Goal: Browse casually: Explore the website without a specific task or goal

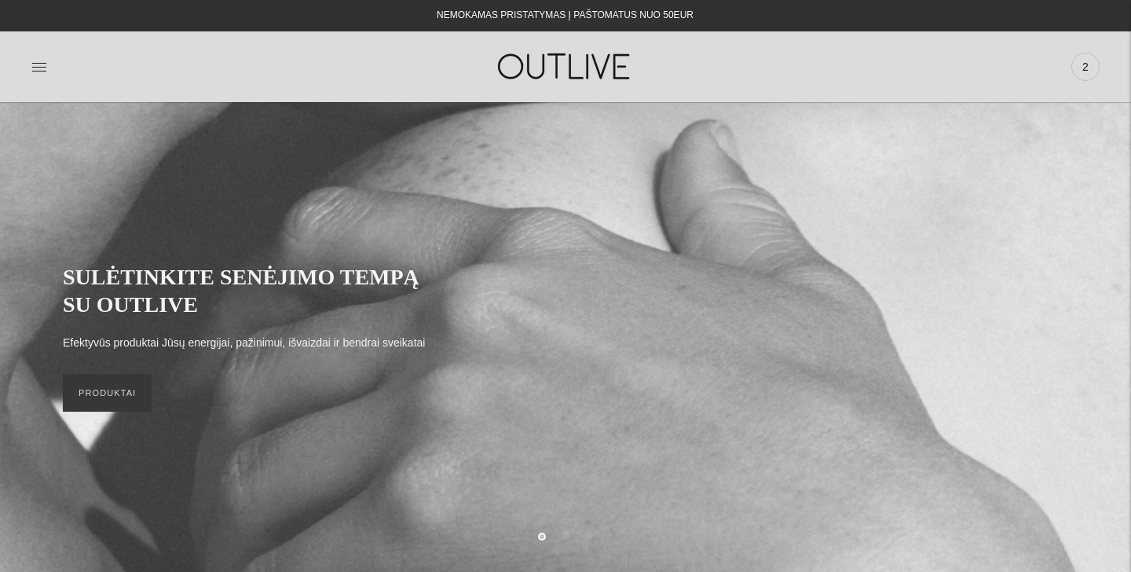
scroll to position [53, 0]
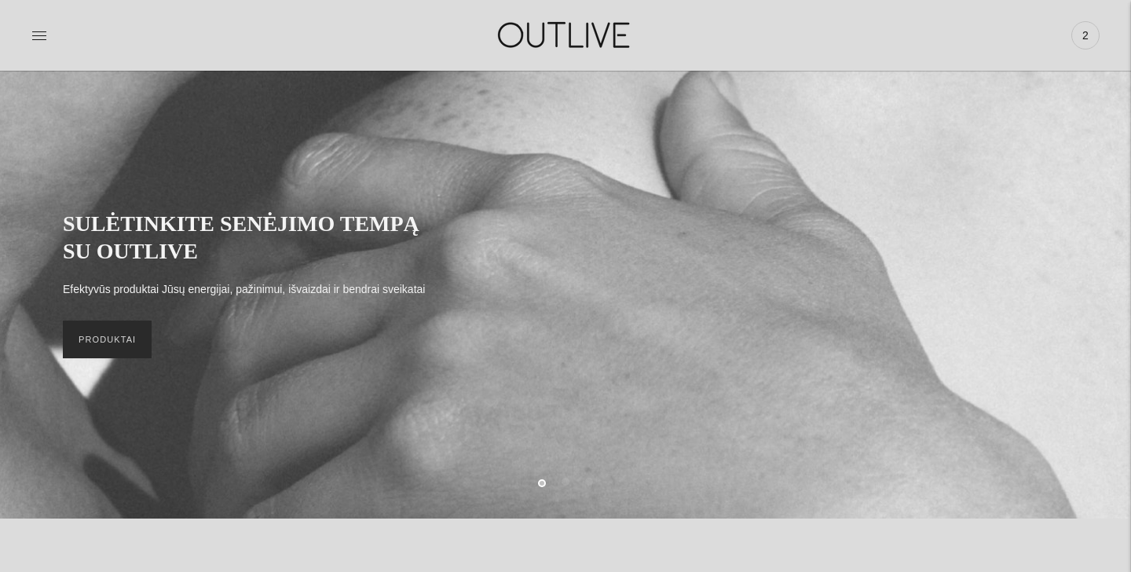
click at [122, 338] on link "PRODUKTAI" at bounding box center [107, 340] width 89 height 38
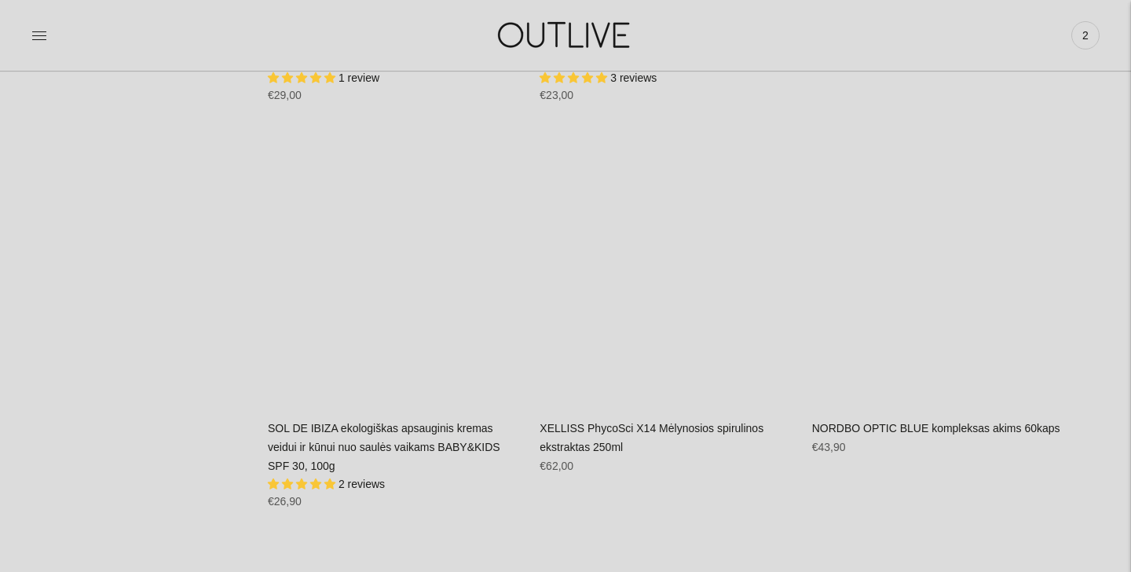
scroll to position [33378, 0]
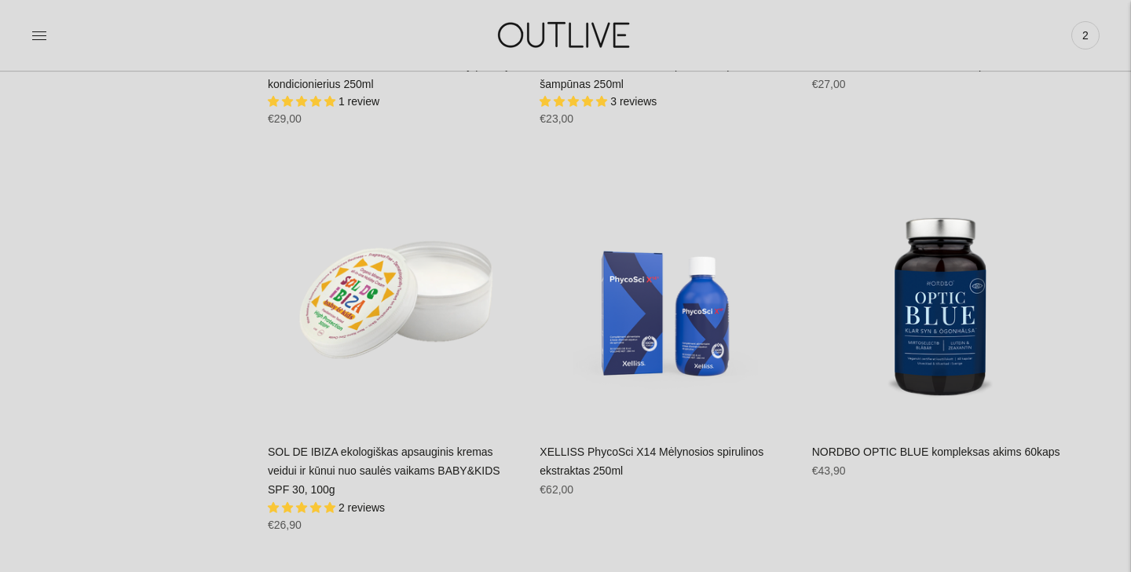
click at [526, 40] on img at bounding box center [566, 35] width 196 height 54
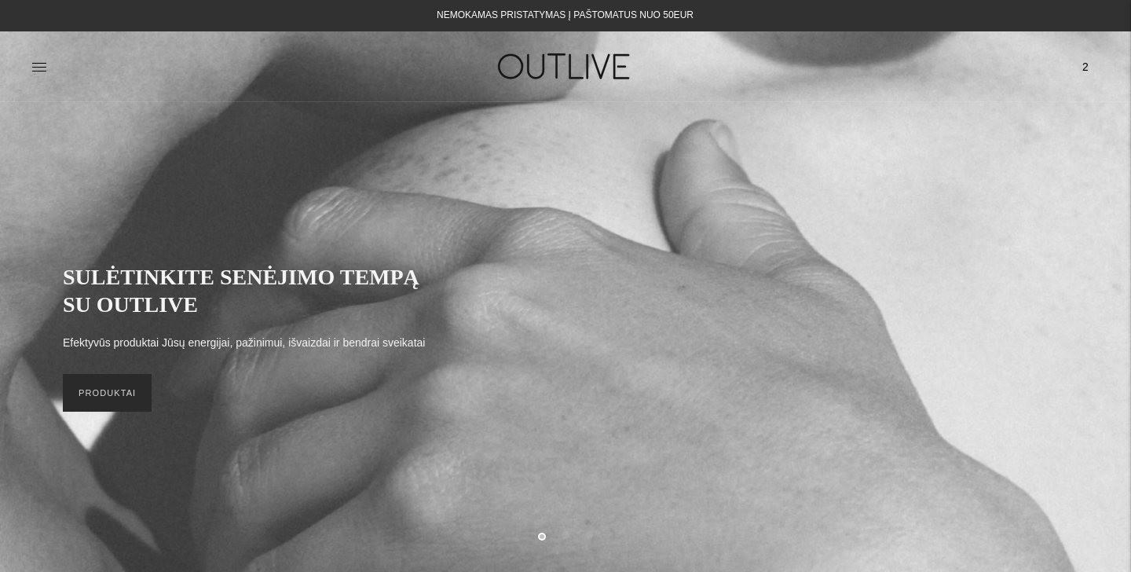
click at [107, 402] on link "PRODUKTAI" at bounding box center [107, 393] width 89 height 38
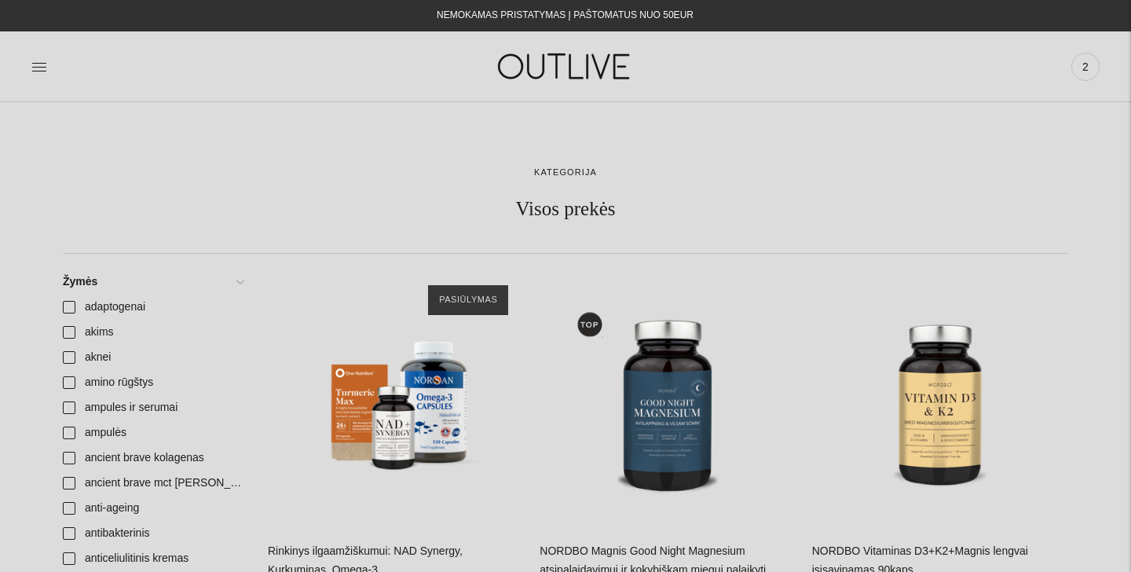
click at [574, 55] on img at bounding box center [566, 66] width 196 height 54
